Goal: Information Seeking & Learning: Learn about a topic

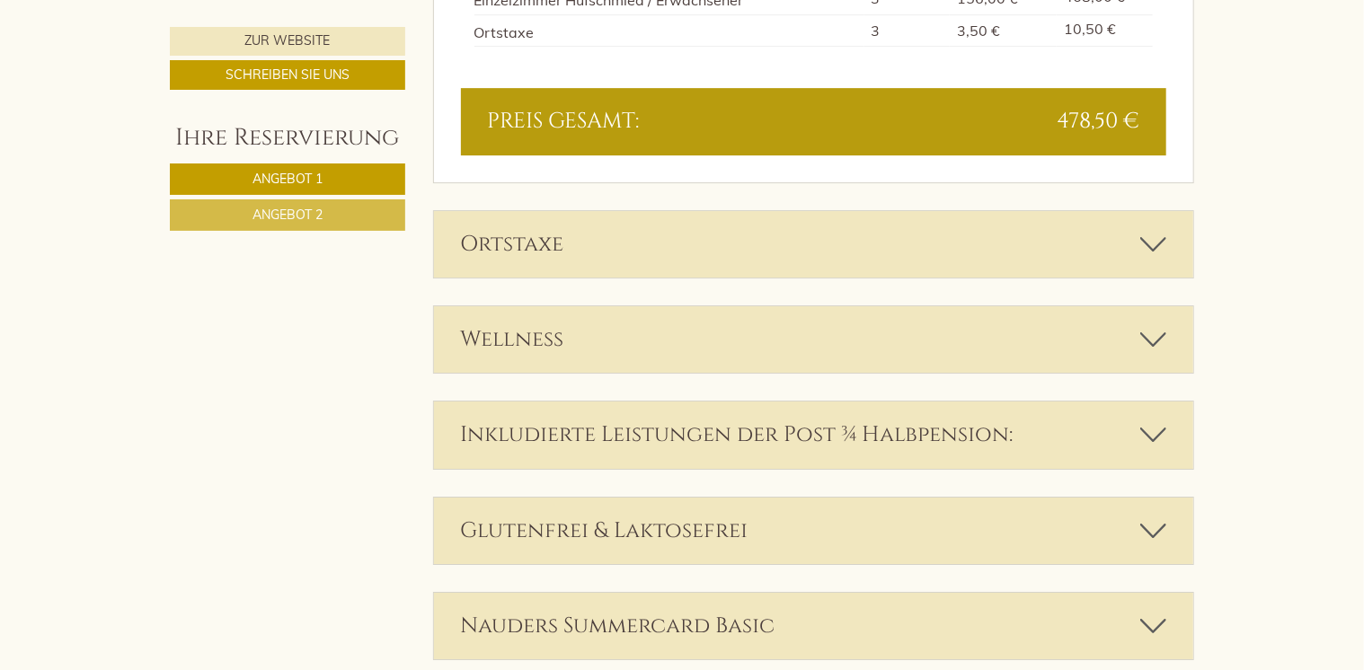
scroll to position [2876, 0]
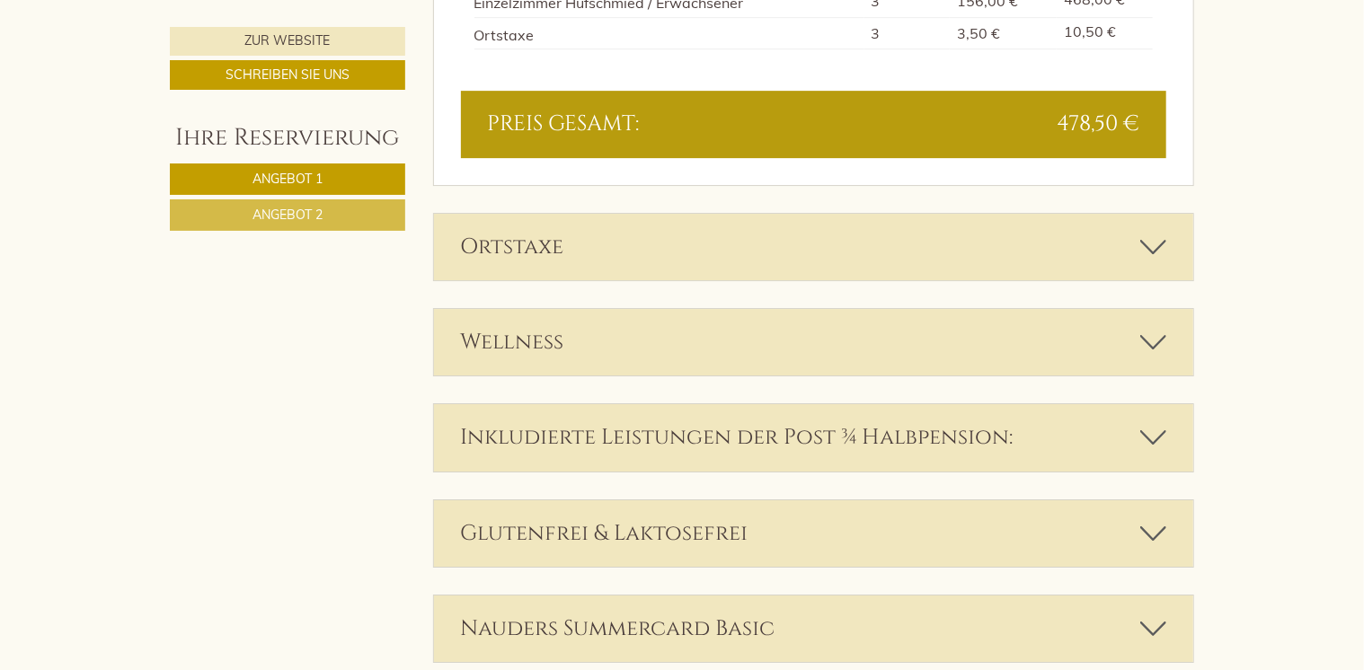
click at [1118, 246] on div "Ortstaxe" at bounding box center [814, 247] width 760 height 67
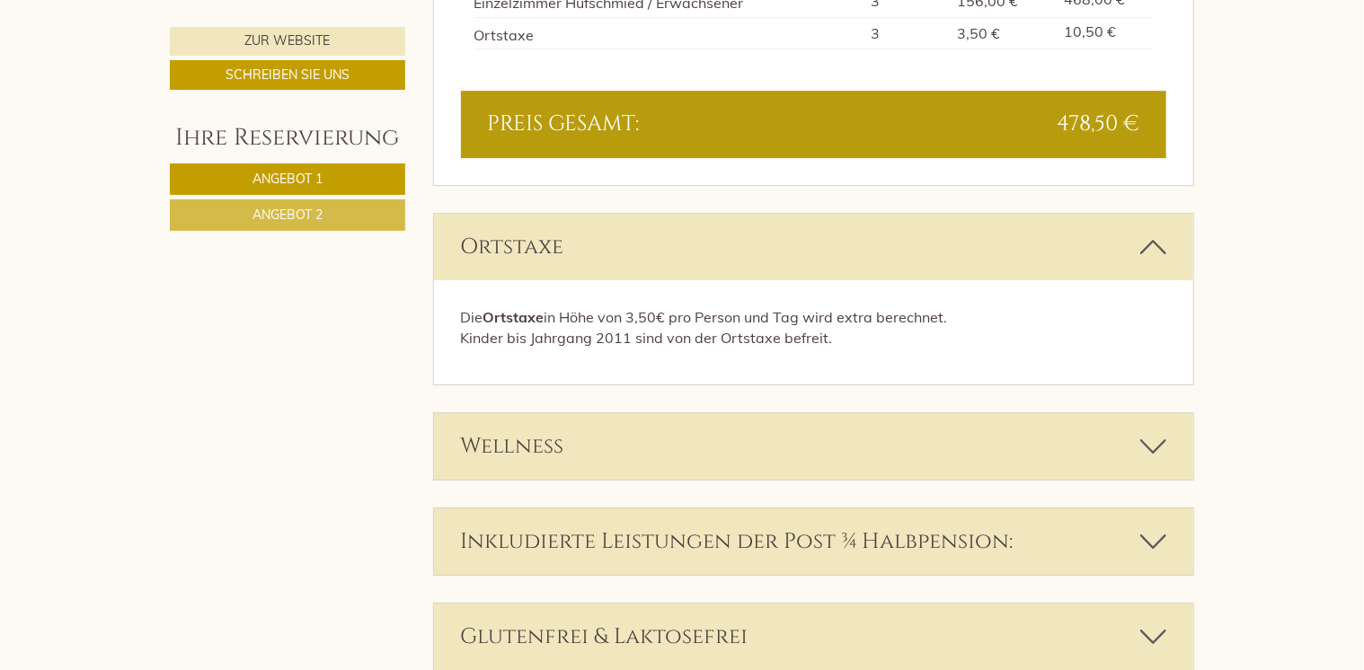
click at [1118, 246] on div "Ortstaxe" at bounding box center [814, 247] width 760 height 67
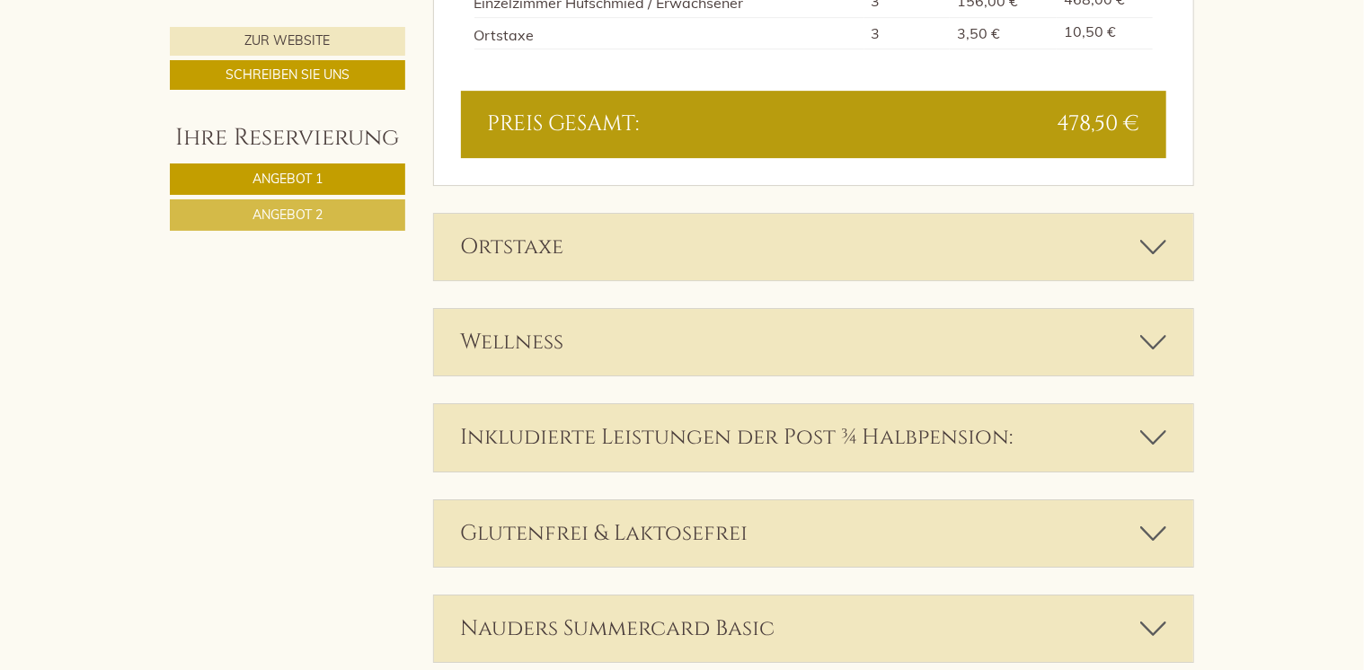
click at [1064, 344] on div "Wellness" at bounding box center [814, 342] width 760 height 67
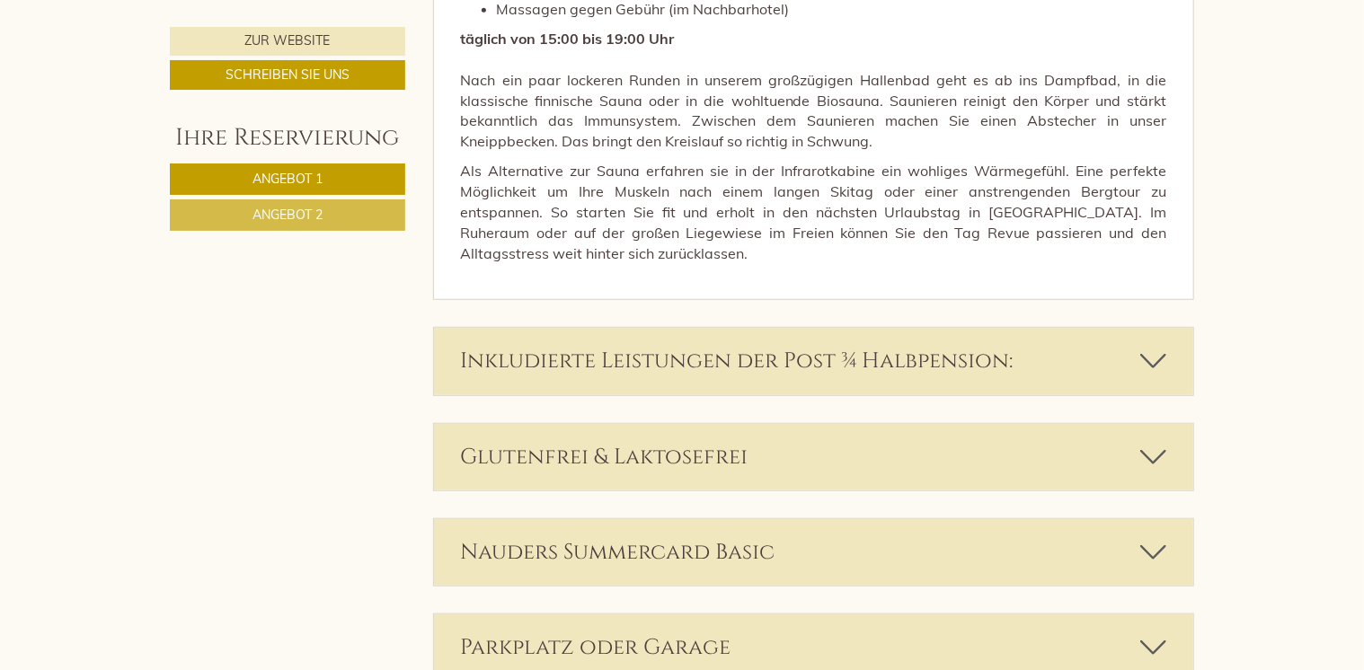
scroll to position [3955, 0]
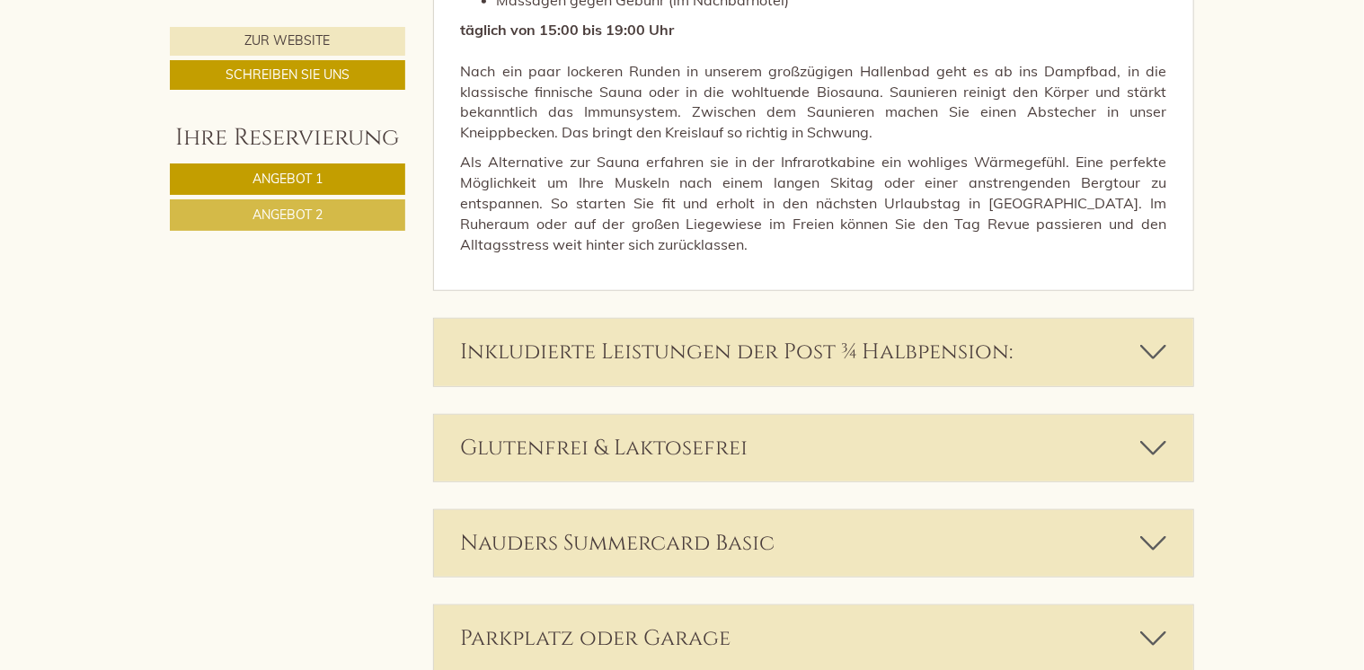
click at [1114, 343] on div "Inkludierte Leistungen der Post ¾ Halbpension:" at bounding box center [814, 352] width 760 height 67
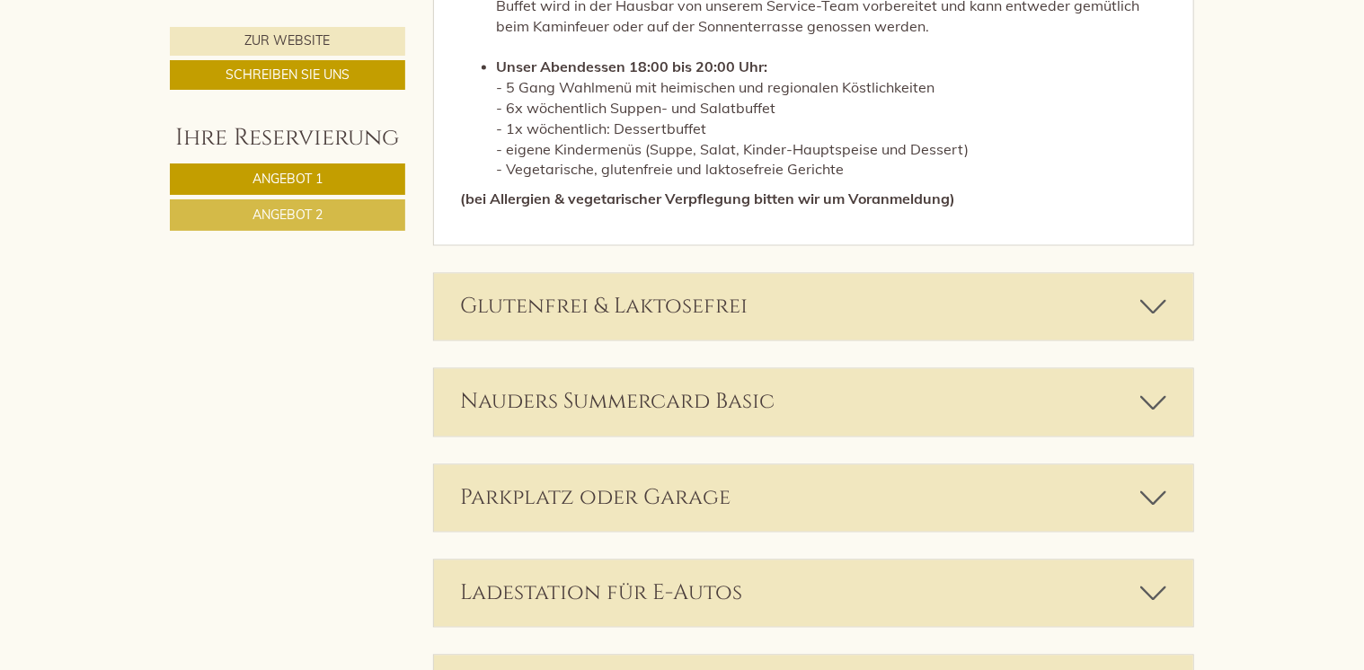
scroll to position [4943, 0]
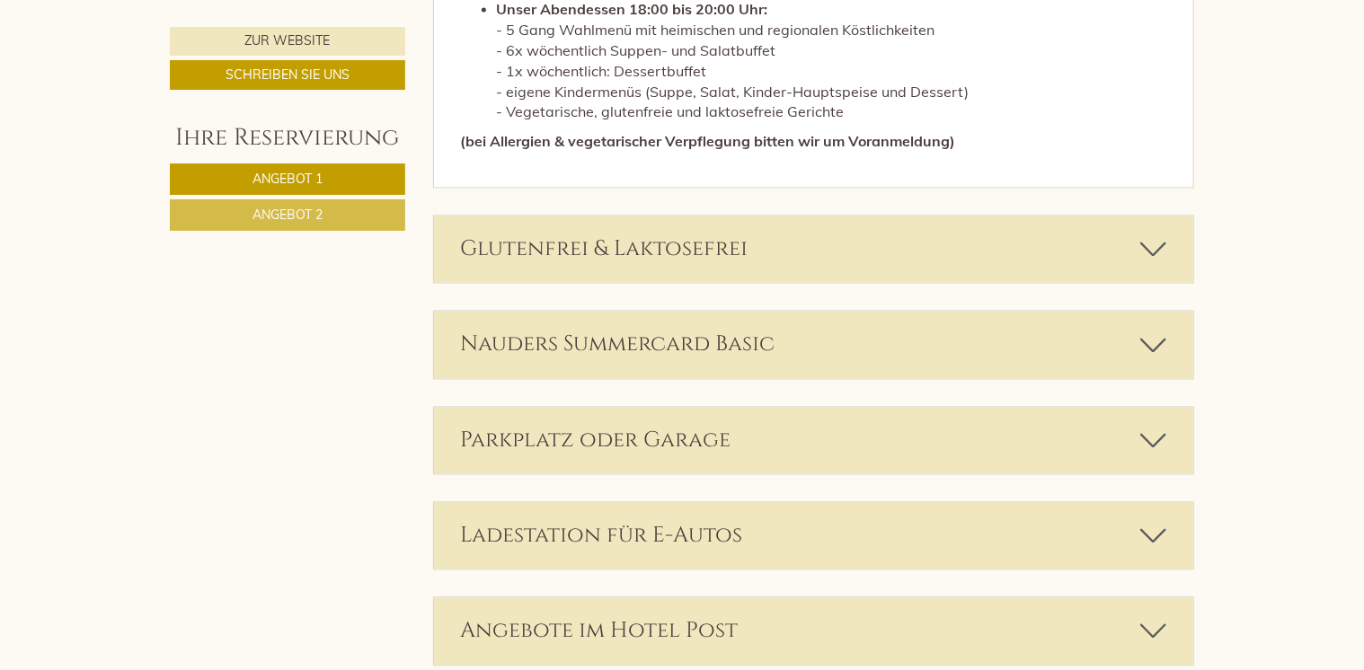
click at [1109, 435] on div "Parkplatz oder Garage" at bounding box center [814, 441] width 760 height 67
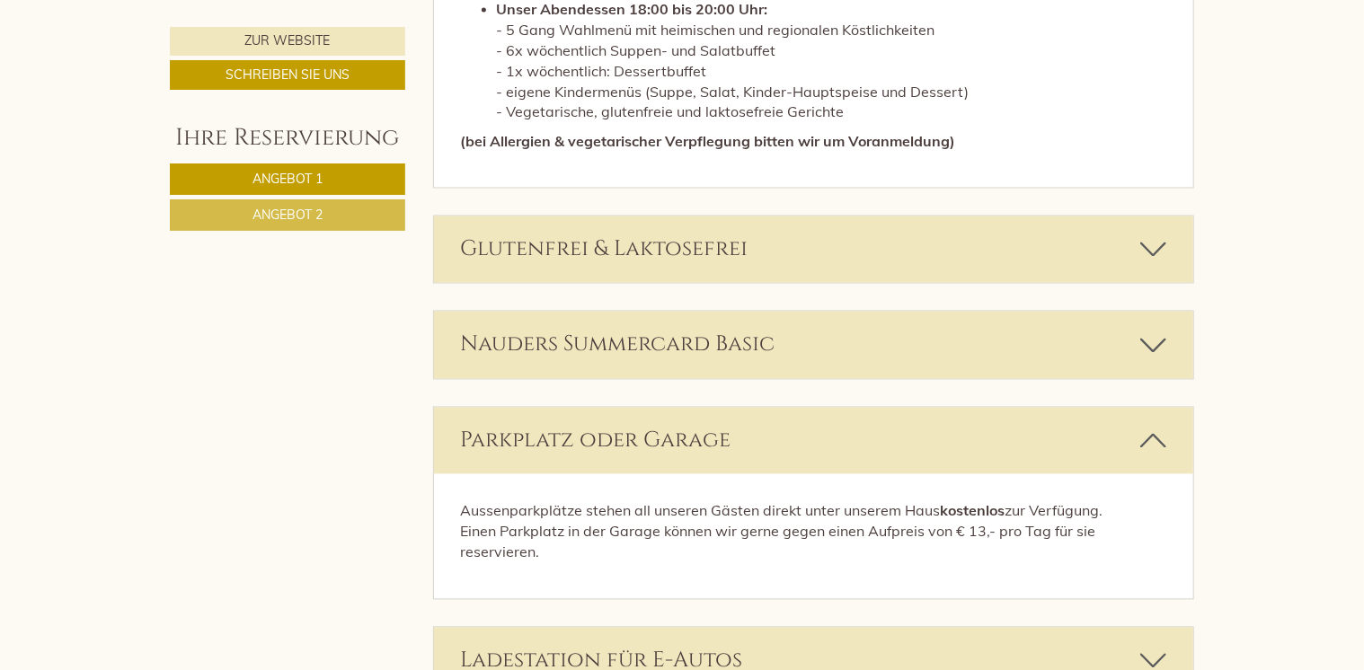
click at [996, 448] on div "Parkplatz oder Garage" at bounding box center [814, 441] width 760 height 67
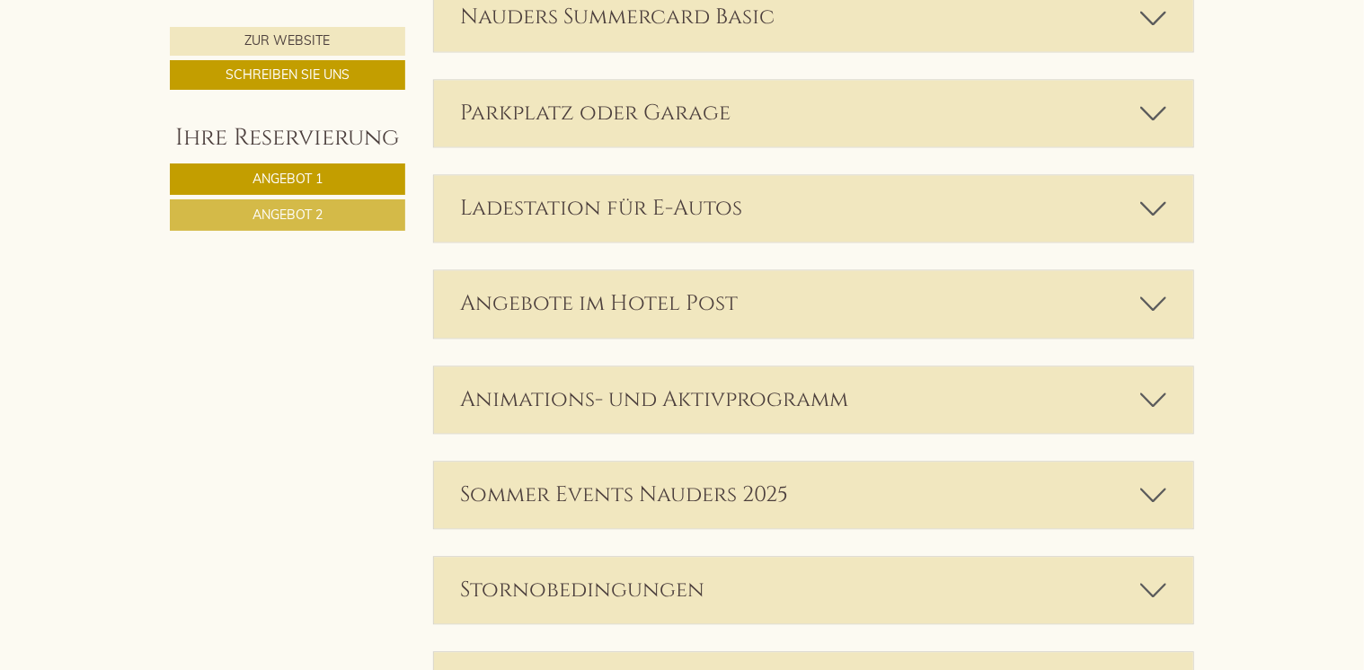
scroll to position [5303, 0]
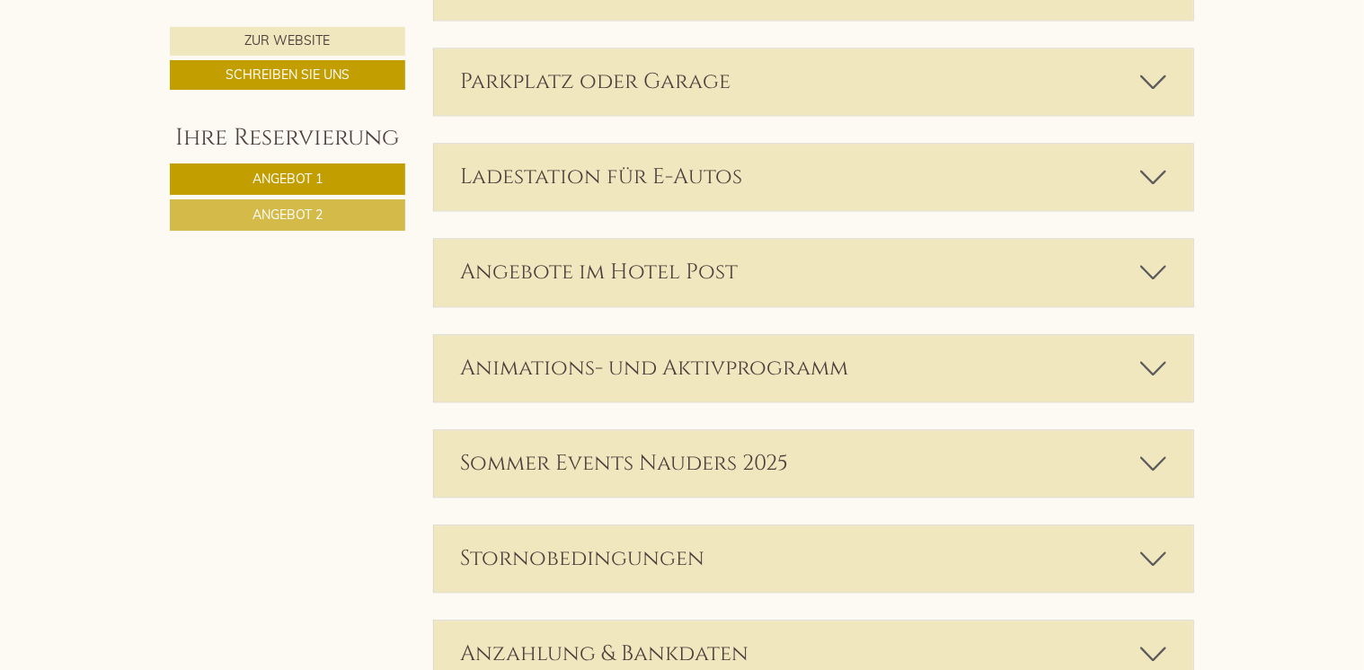
click at [996, 448] on div "Sommer Events Nauders 2025" at bounding box center [814, 464] width 760 height 67
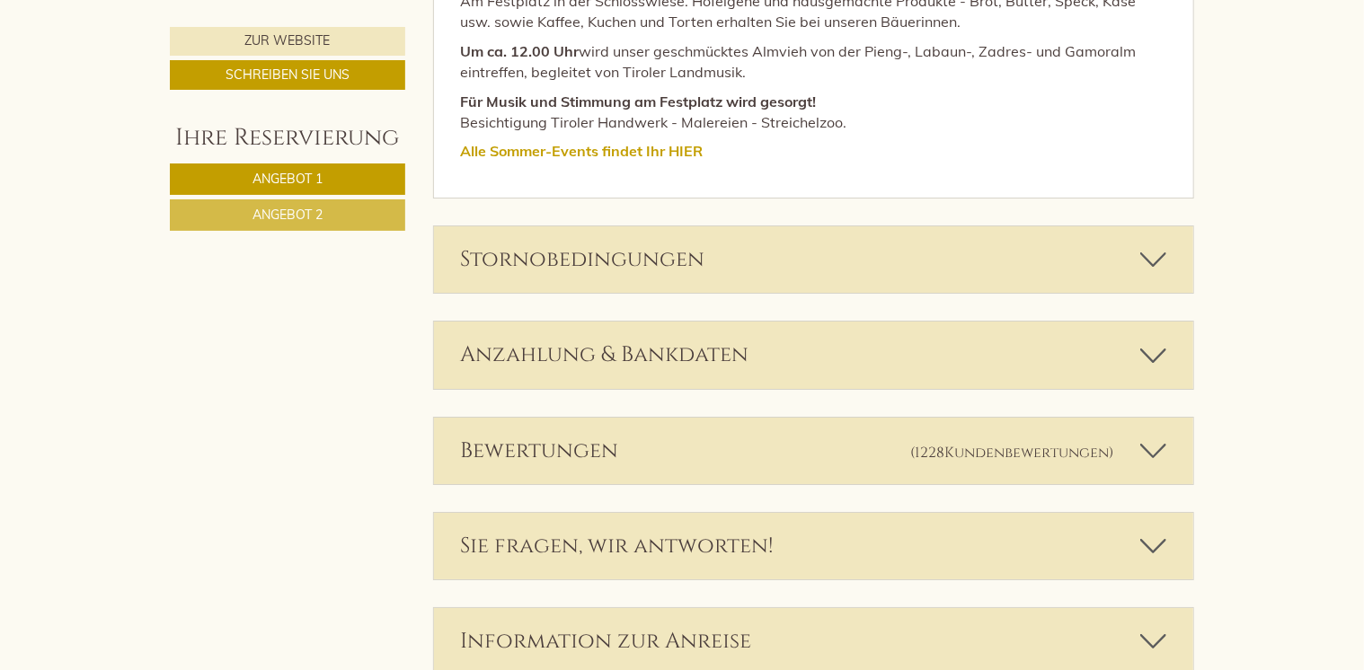
scroll to position [6471, 0]
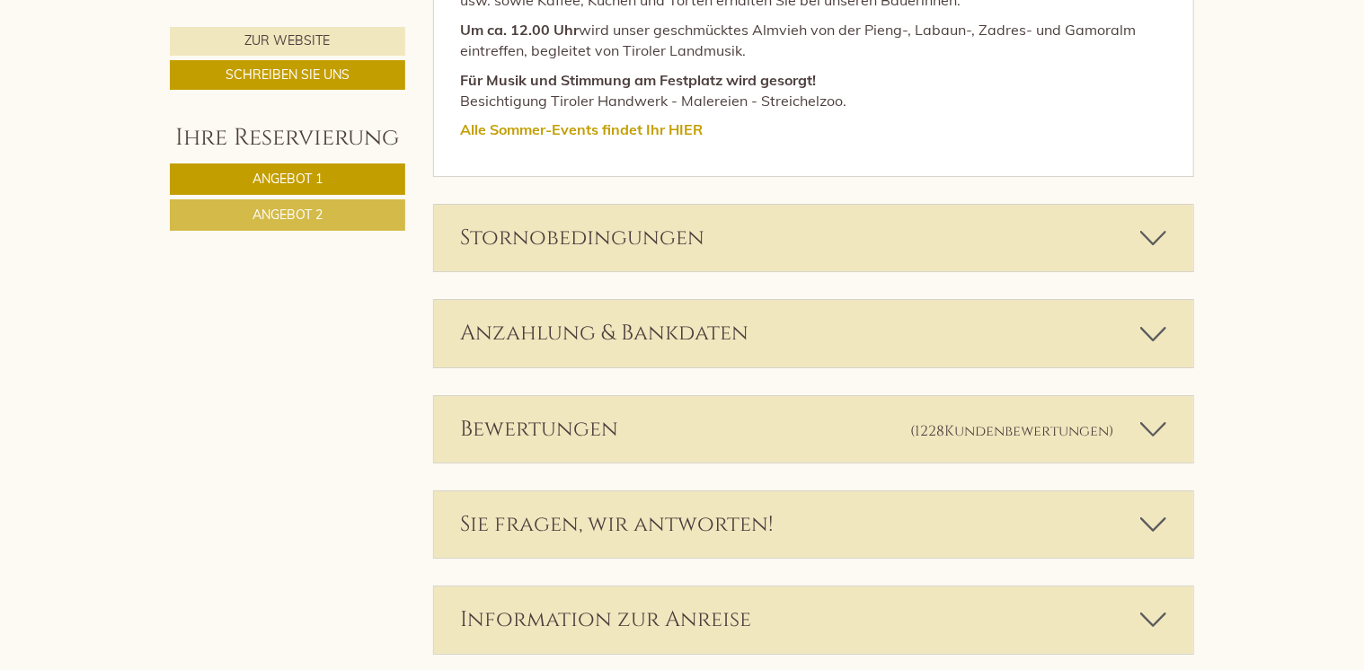
click at [999, 422] on span "Kundenbewertungen" at bounding box center [1027, 432] width 164 height 20
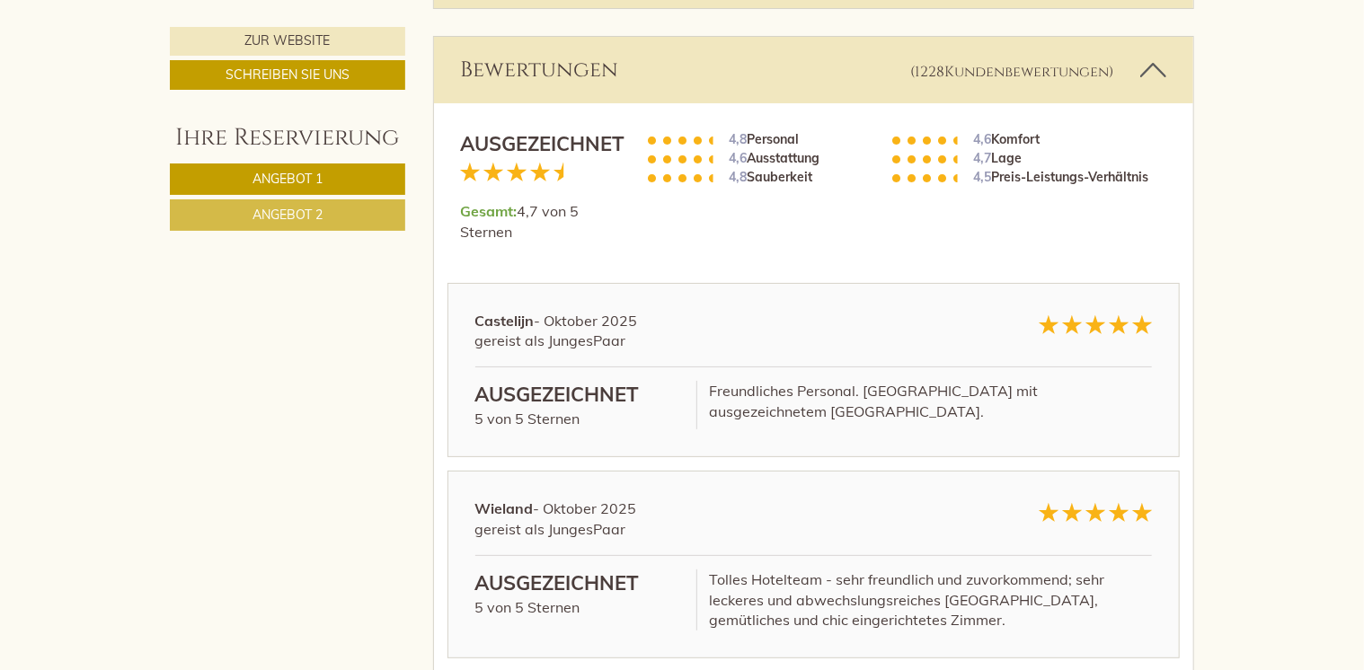
scroll to position [6921, 0]
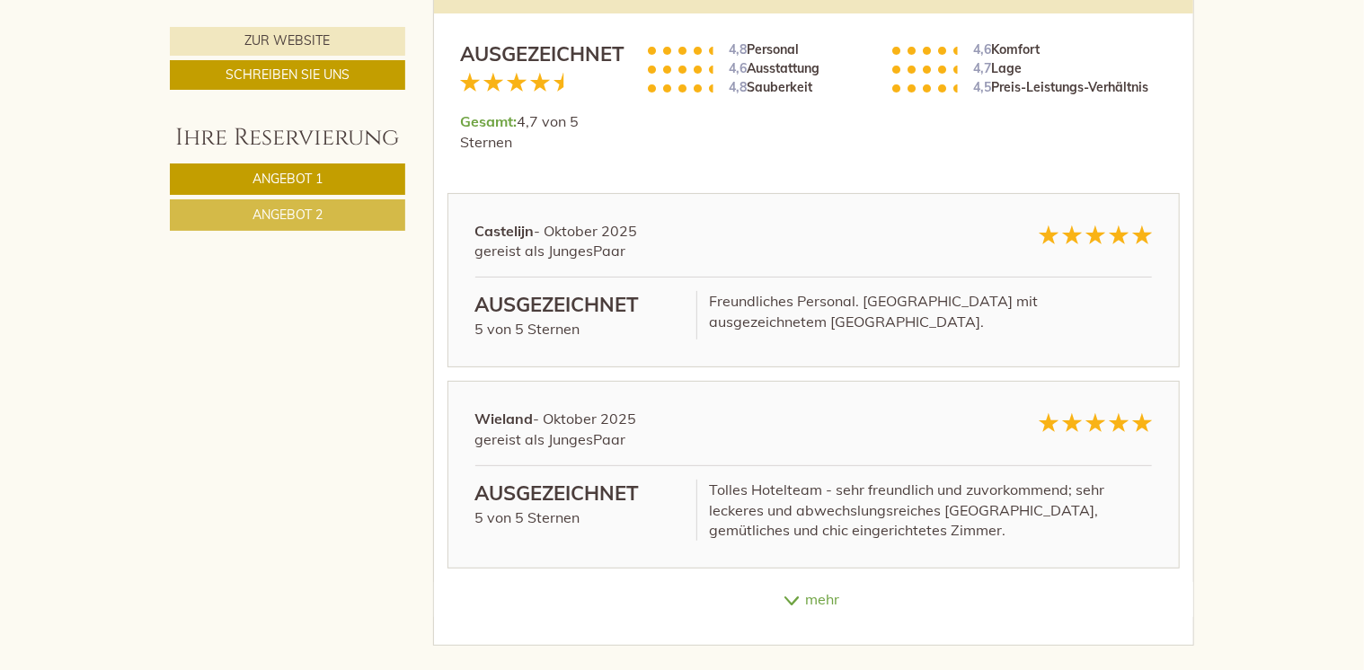
click at [795, 597] on icon at bounding box center [792, 601] width 18 height 9
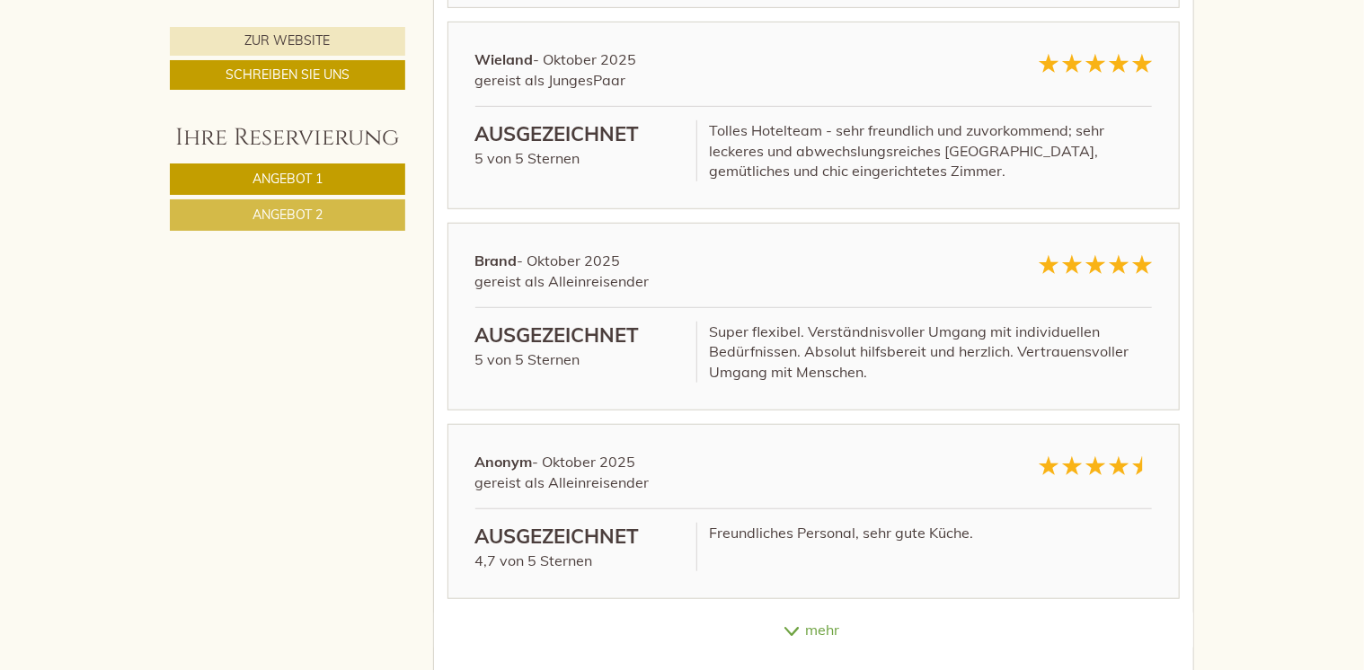
scroll to position [7370, 0]
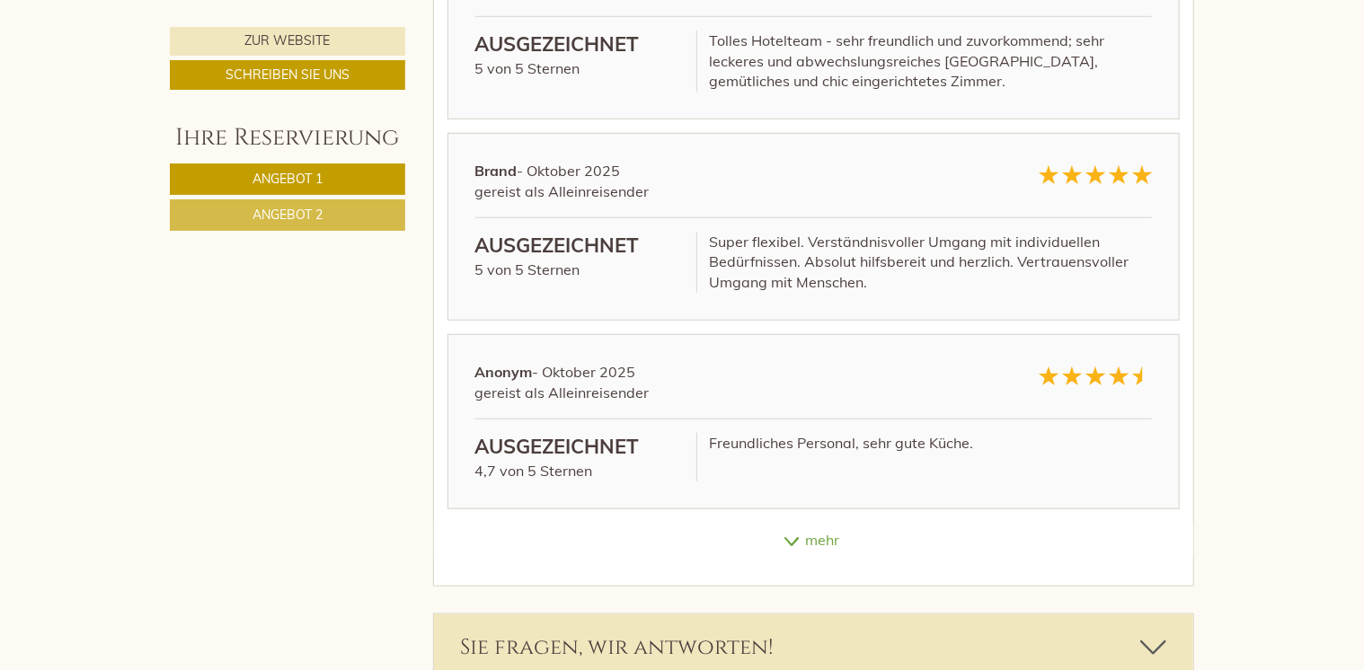
click at [791, 523] on div "mehr" at bounding box center [814, 540] width 760 height 35
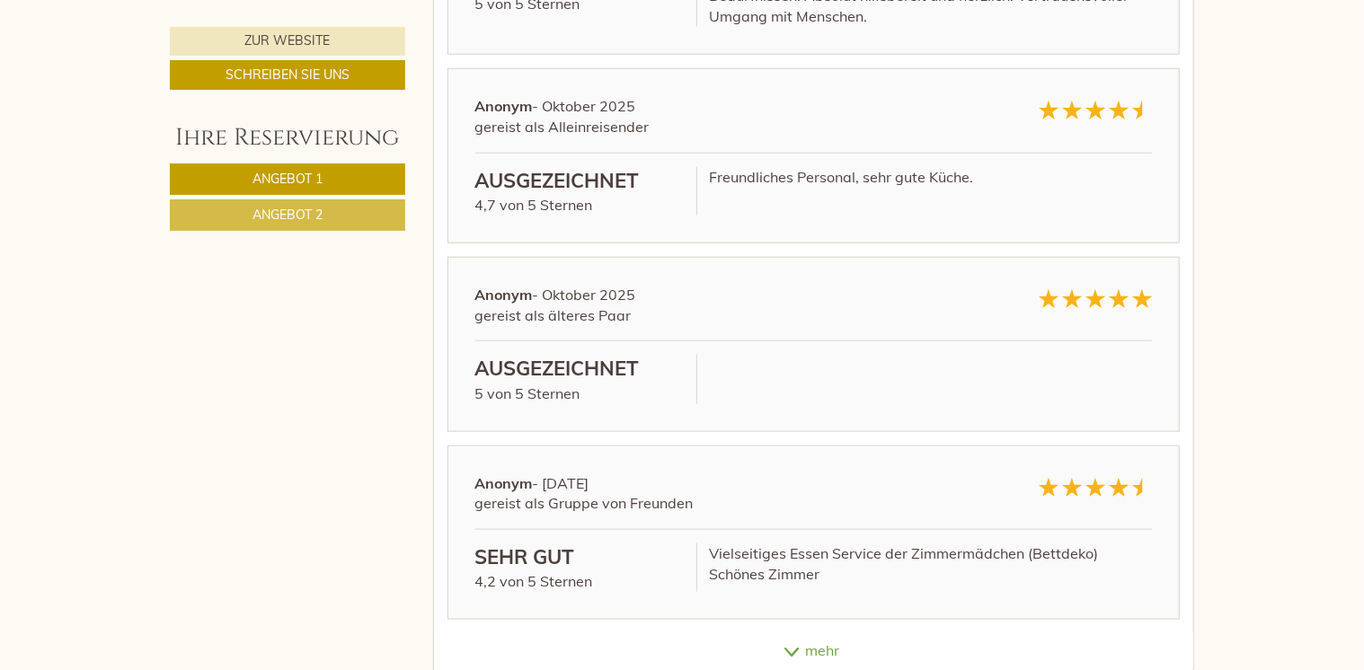
scroll to position [7640, 0]
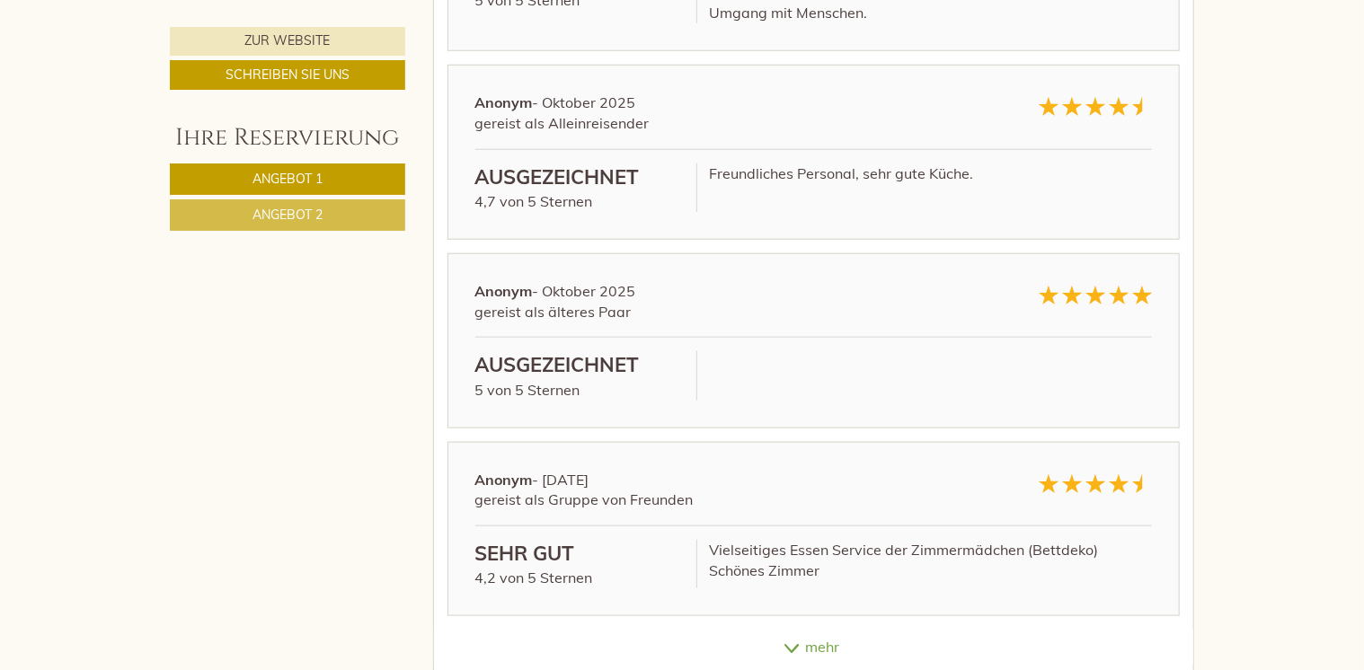
click at [784, 644] on icon at bounding box center [792, 648] width 18 height 9
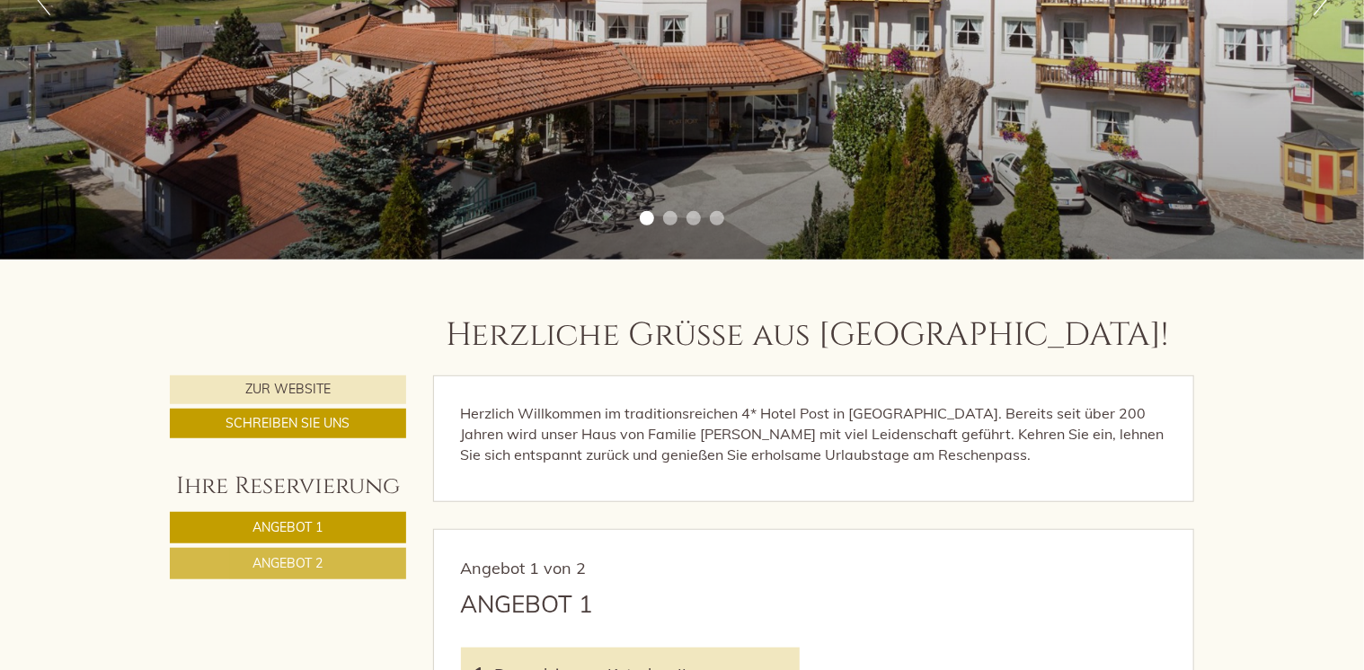
scroll to position [449, 0]
